Goal: Answer question/provide support: Share knowledge or assist other users

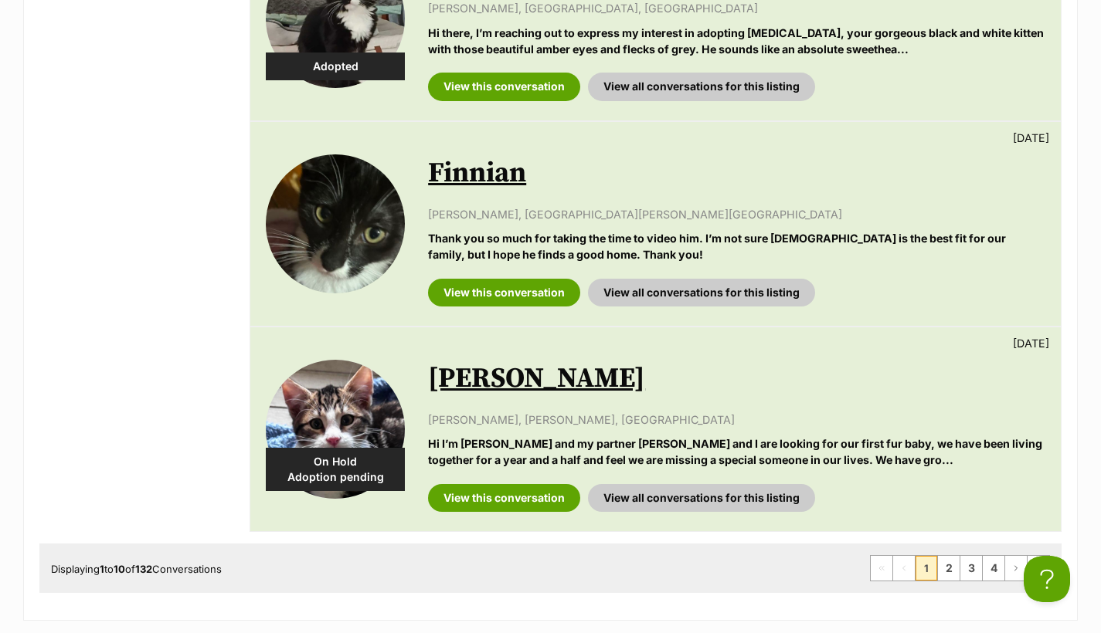
scroll to position [2003, 0]
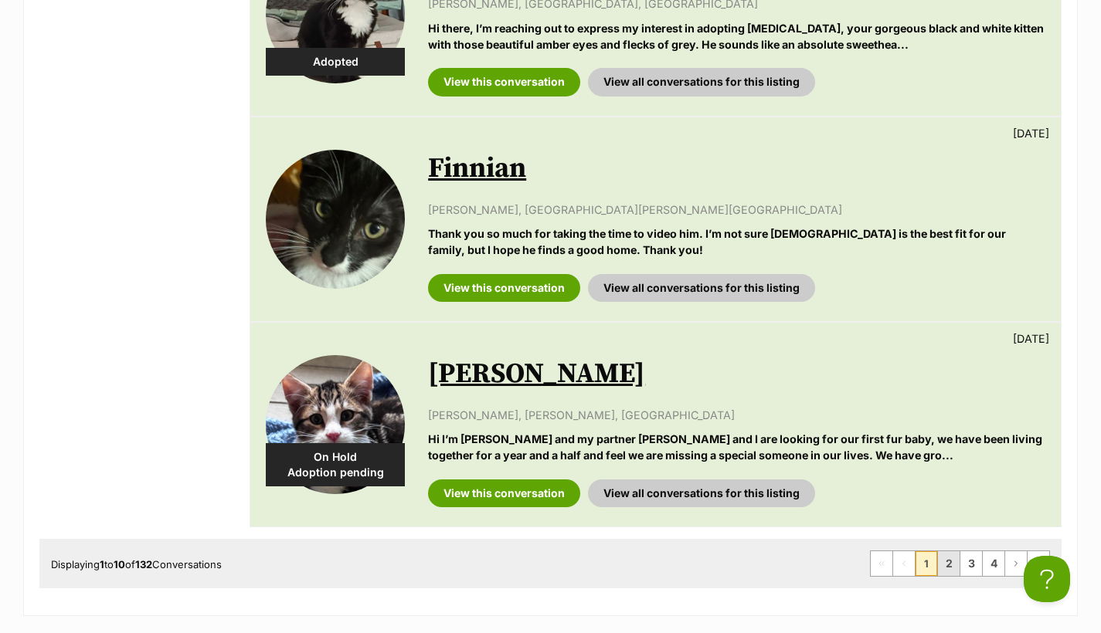
click at [944, 551] on link "2" at bounding box center [949, 563] width 22 height 25
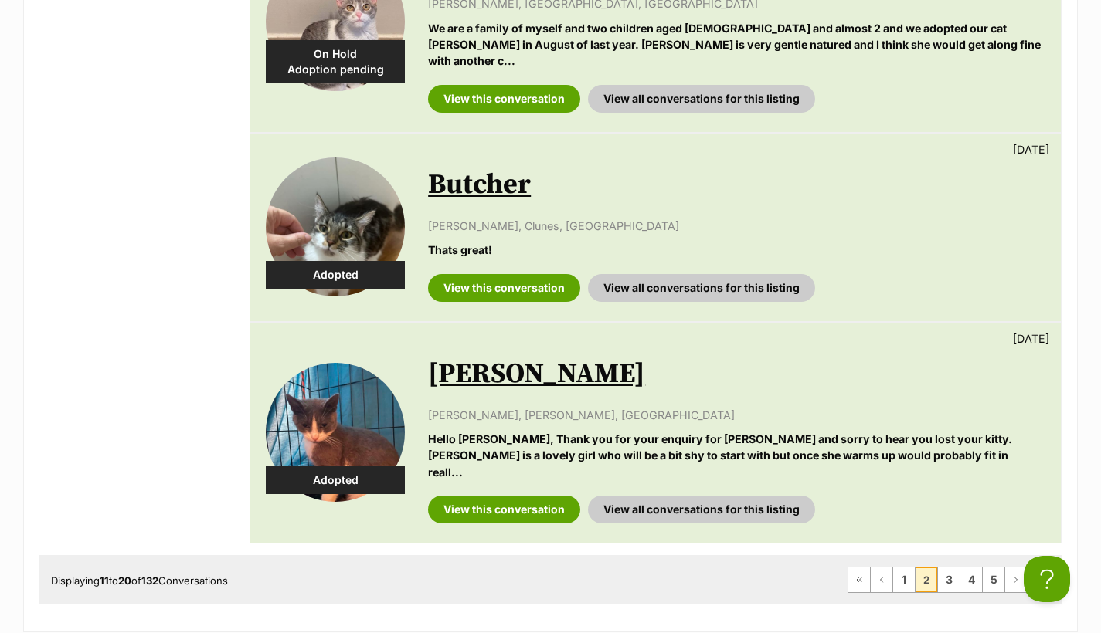
scroll to position [2015, 0]
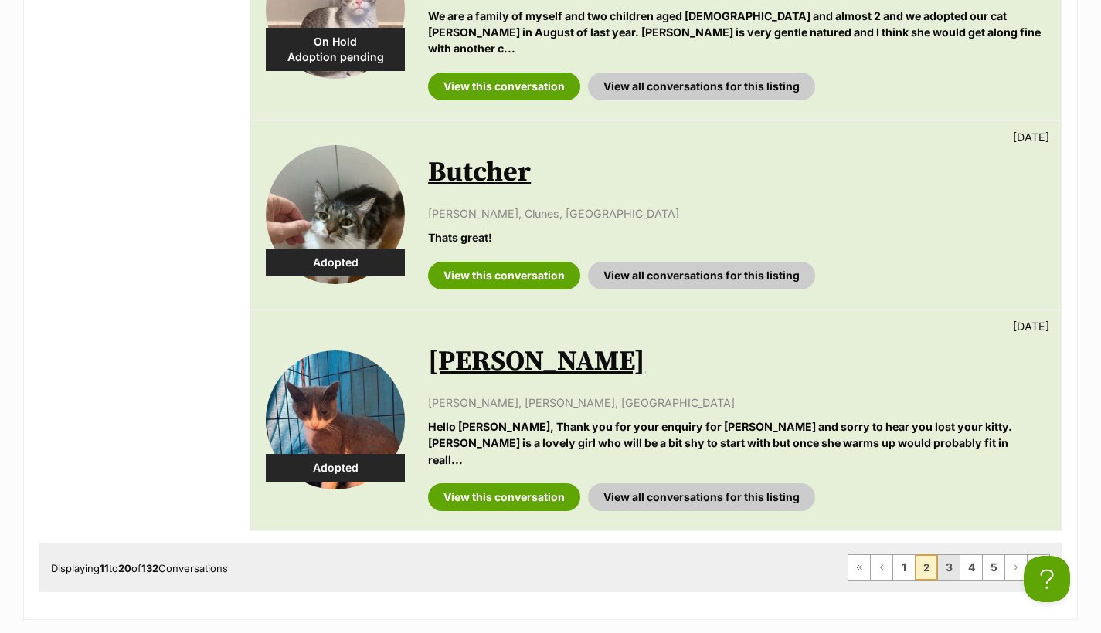
click at [948, 555] on link "3" at bounding box center [949, 567] width 22 height 25
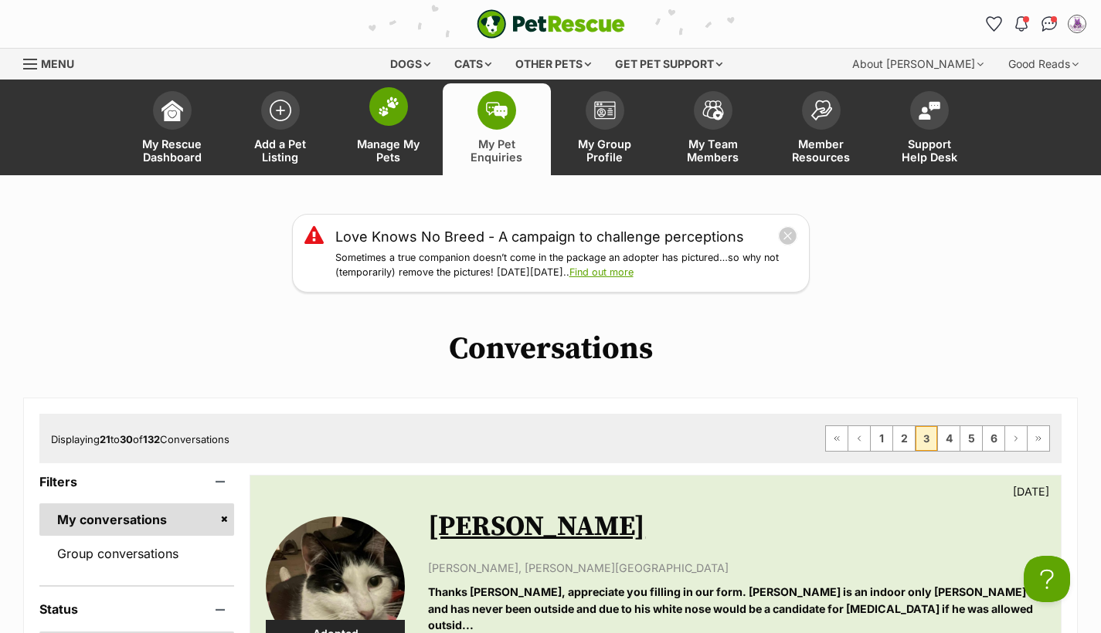
click at [396, 115] on img at bounding box center [389, 107] width 22 height 20
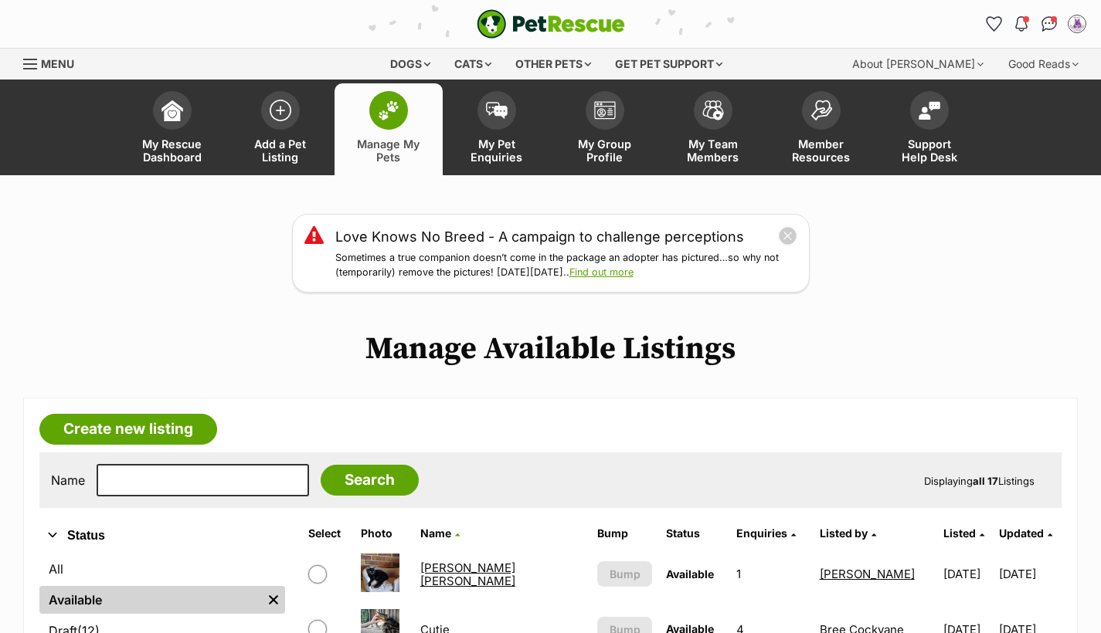
click at [80, 572] on link "All" at bounding box center [162, 569] width 246 height 28
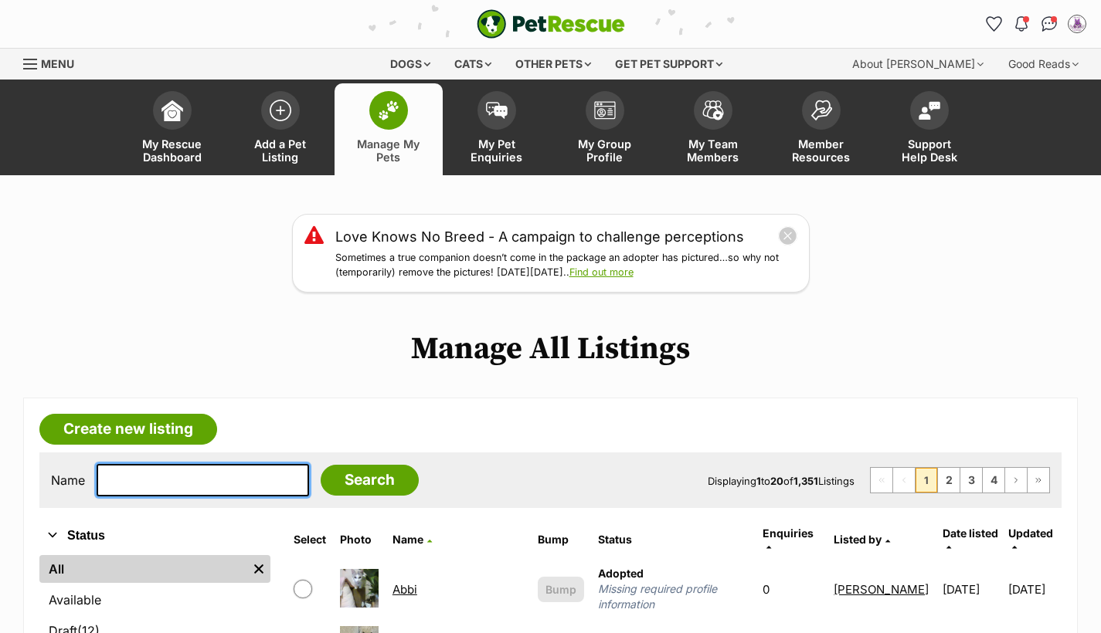
click at [146, 477] on input "text" at bounding box center [203, 480] width 212 height 32
type input "cookie"
click at [358, 478] on input "Search" at bounding box center [370, 480] width 98 height 31
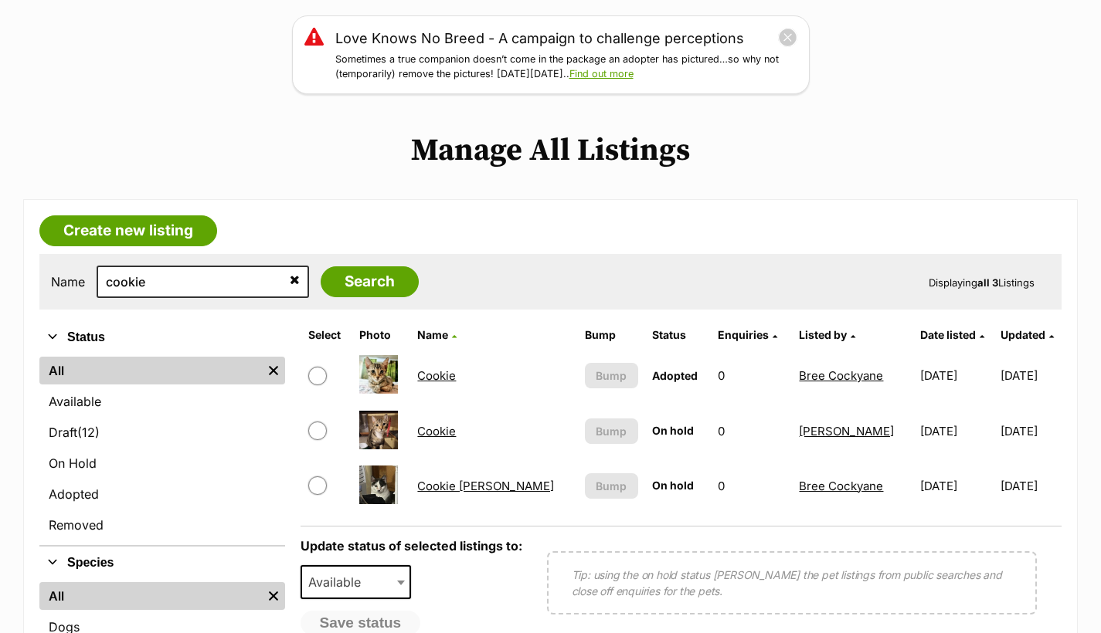
scroll to position [202, 0]
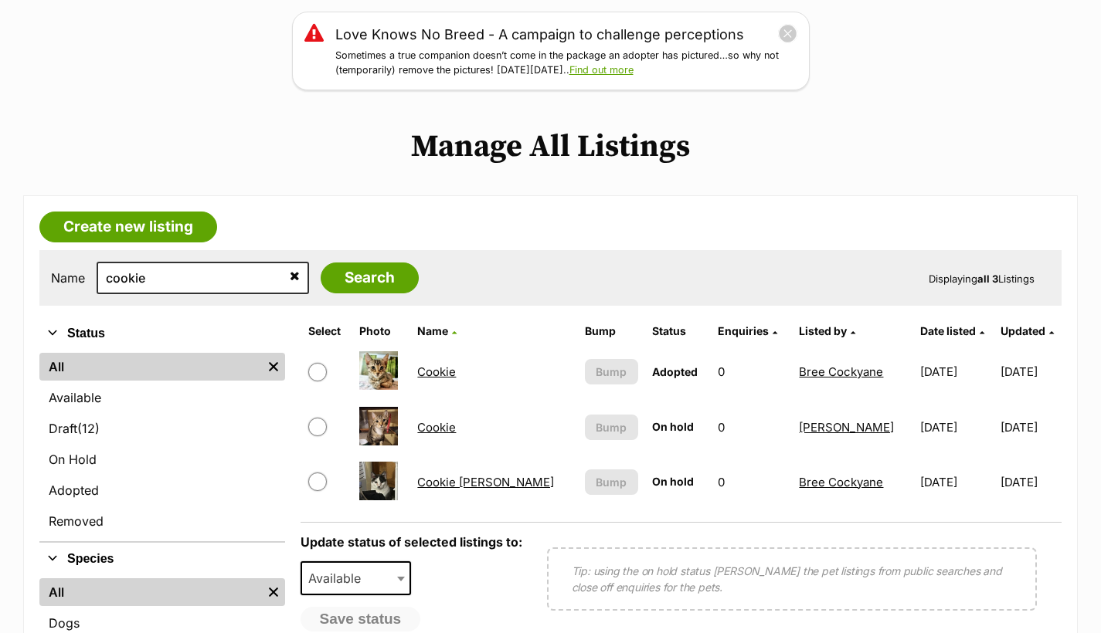
click at [494, 480] on link "Cookie mumma" at bounding box center [485, 482] width 137 height 15
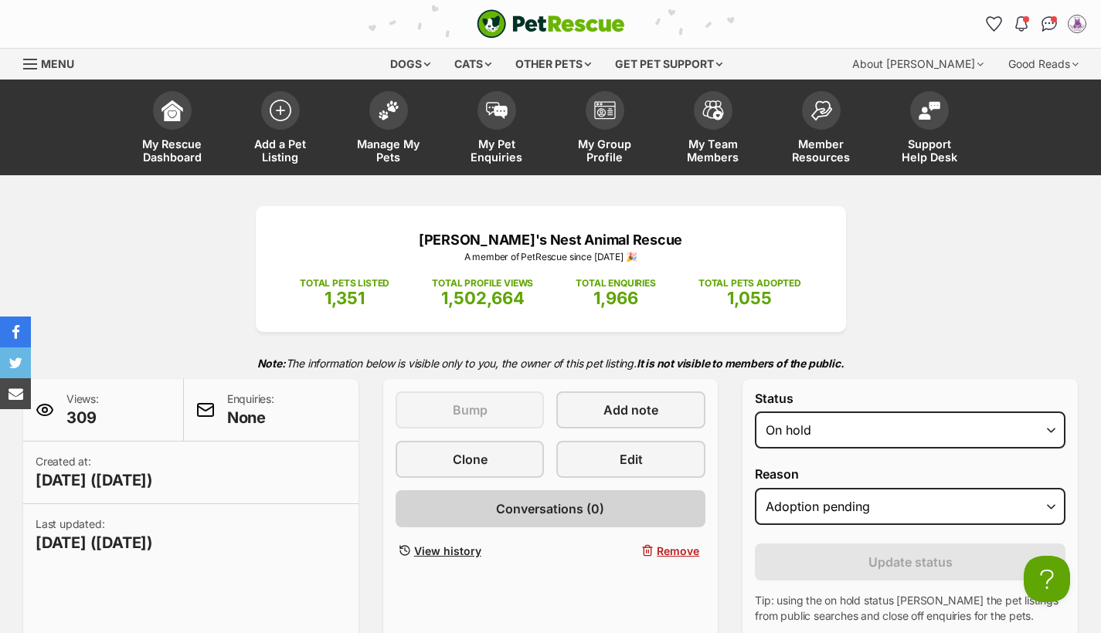
click at [580, 507] on span "Conversations (0)" at bounding box center [550, 509] width 108 height 19
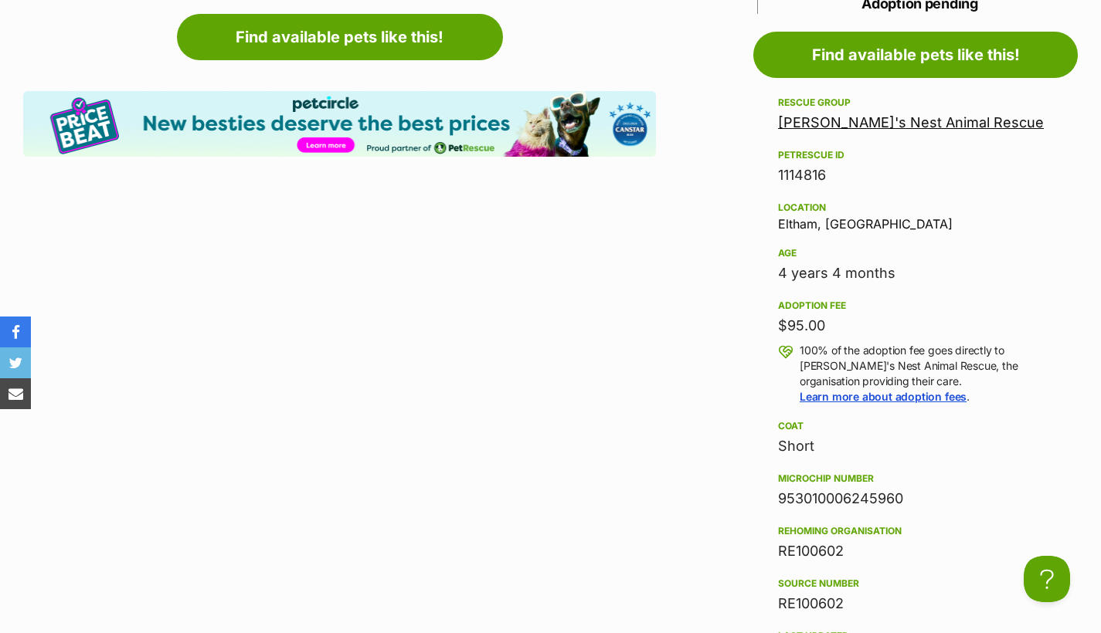
scroll to position [1527, 0]
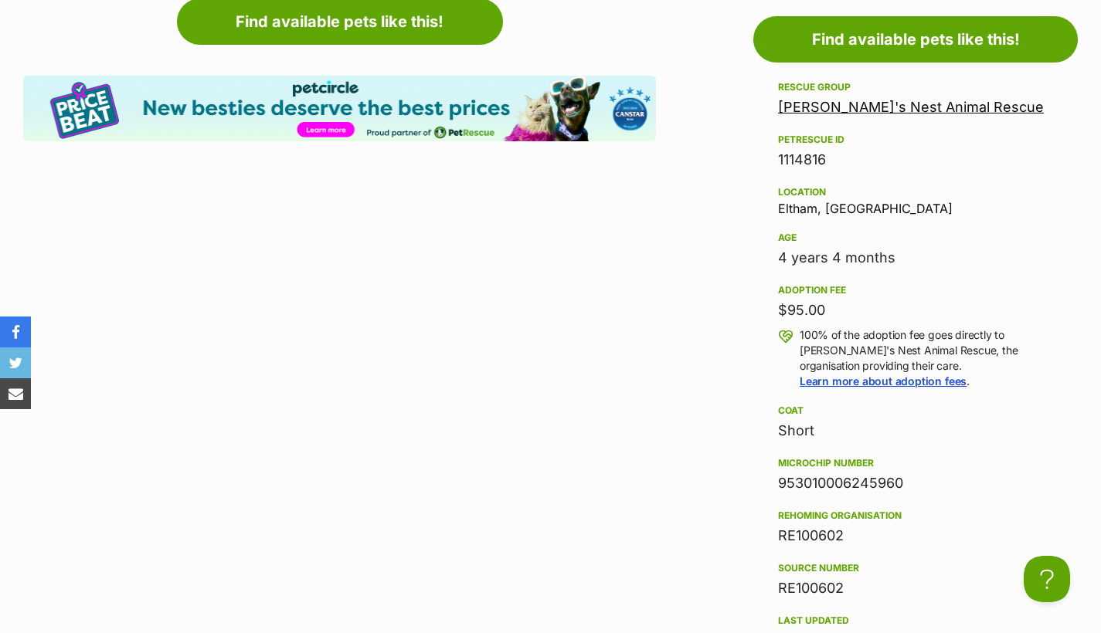
drag, startPoint x: 904, startPoint y: 480, endPoint x: 775, endPoint y: 484, distance: 129.8
click at [775, 484] on aside "Rescue group [PERSON_NAME]'s Nest Animal Rescue PetRescue ID 1114816 Location […" at bounding box center [915, 489] width 324 height 823
copy div "953010006245960"
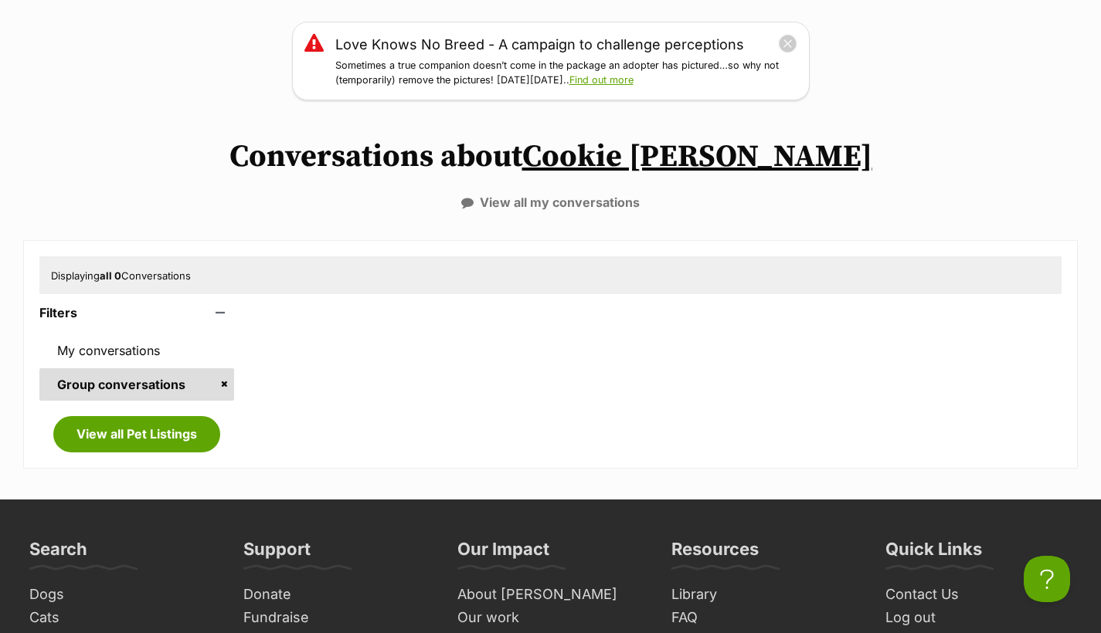
scroll to position [42, 0]
